Goal: Task Accomplishment & Management: Manage account settings

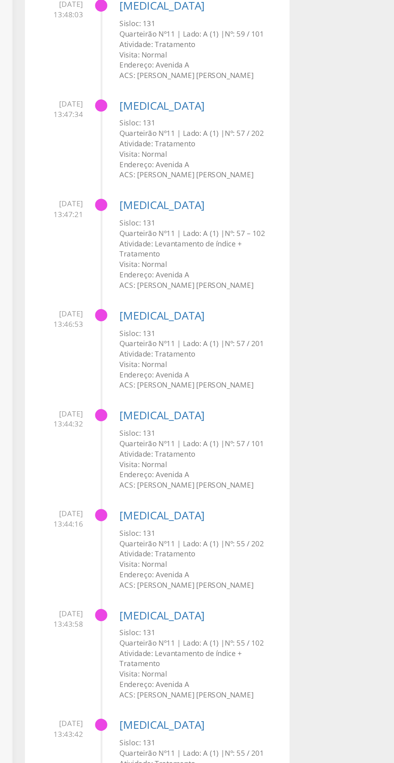
scroll to position [3019, 0]
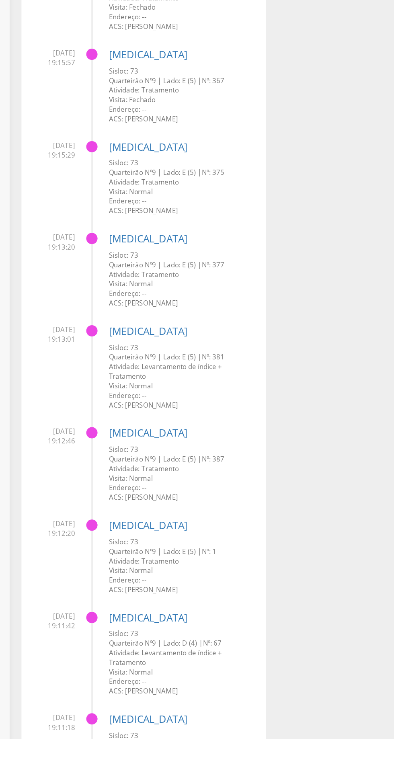
scroll to position [2431, 0]
